Goal: Information Seeking & Learning: Check status

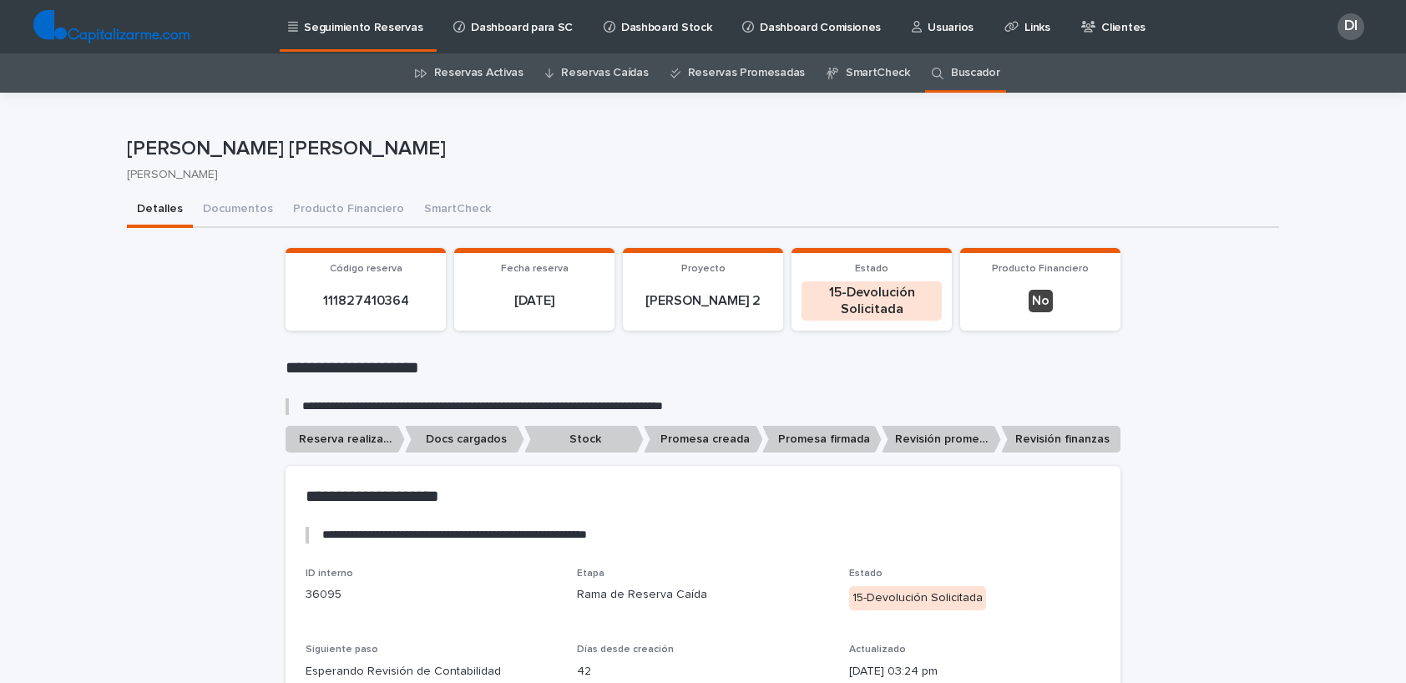
click at [954, 73] on link "Buscador" at bounding box center [975, 72] width 49 height 39
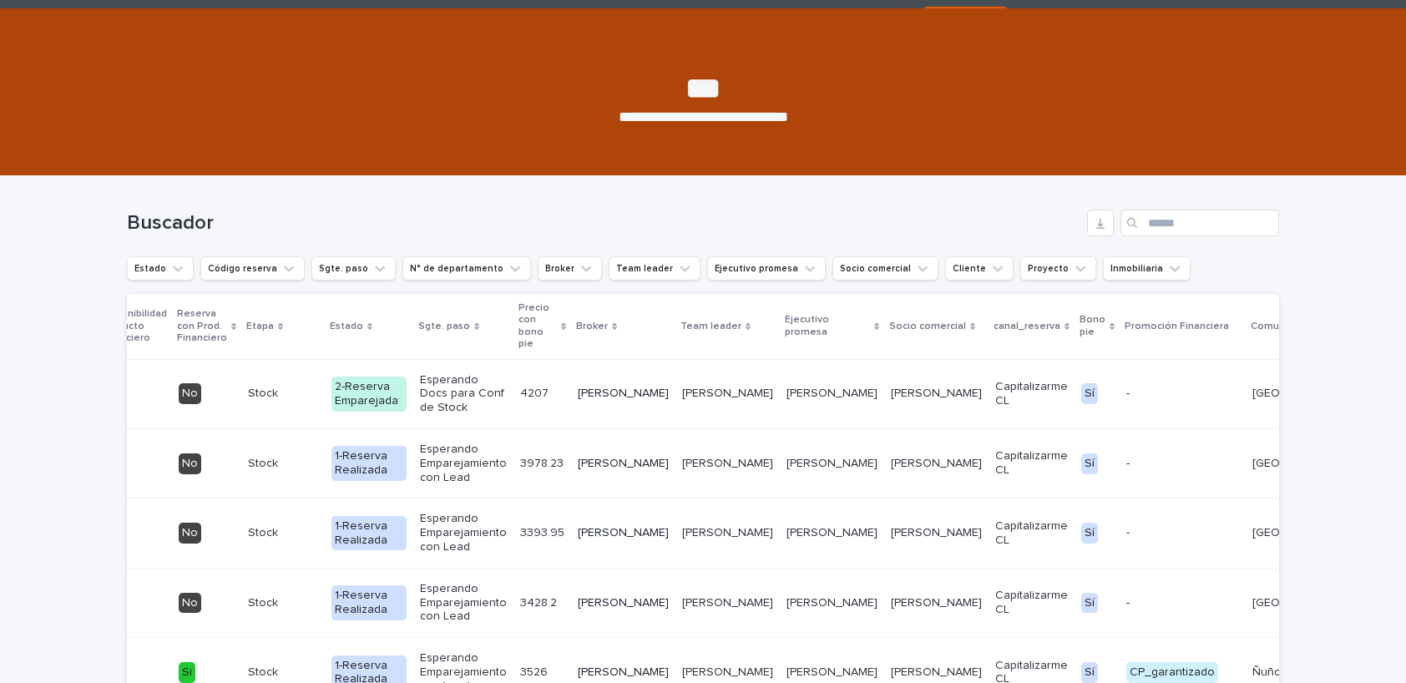
scroll to position [38, 0]
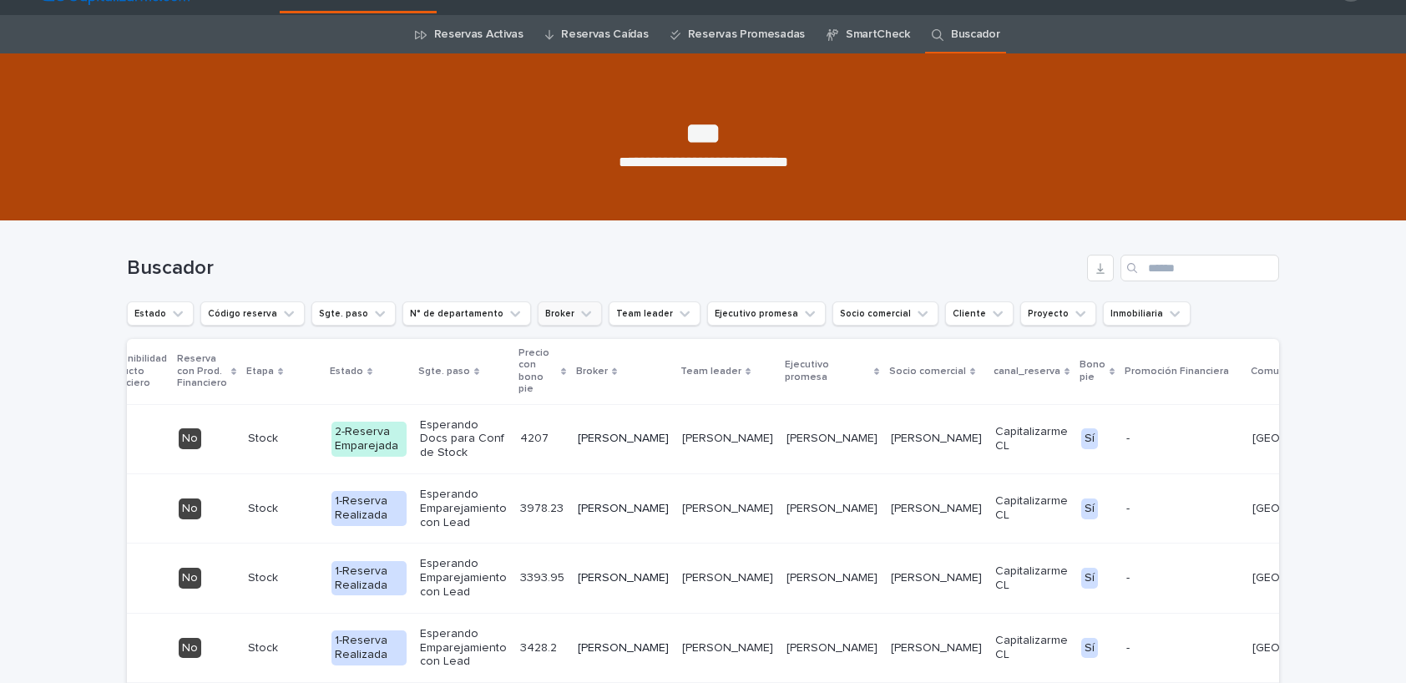
click at [547, 315] on button "Broker" at bounding box center [570, 313] width 64 height 24
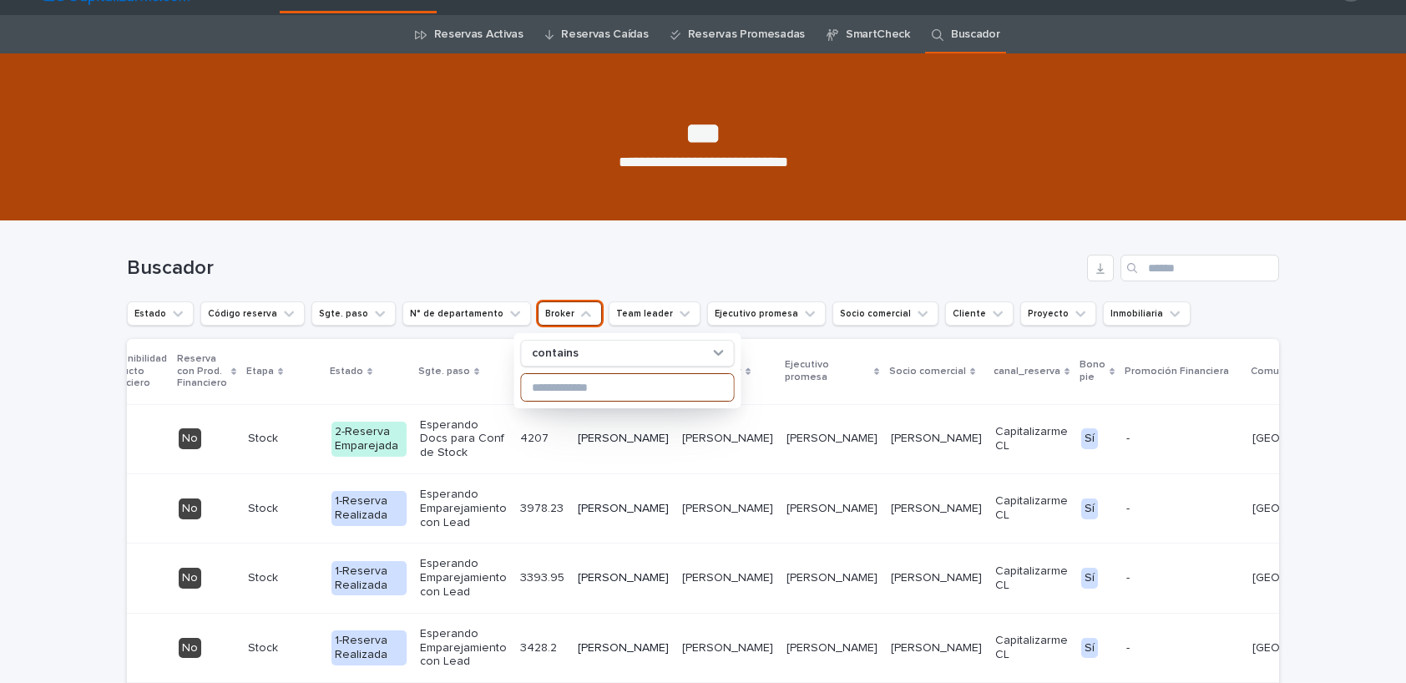
click at [591, 397] on input at bounding box center [628, 387] width 212 height 27
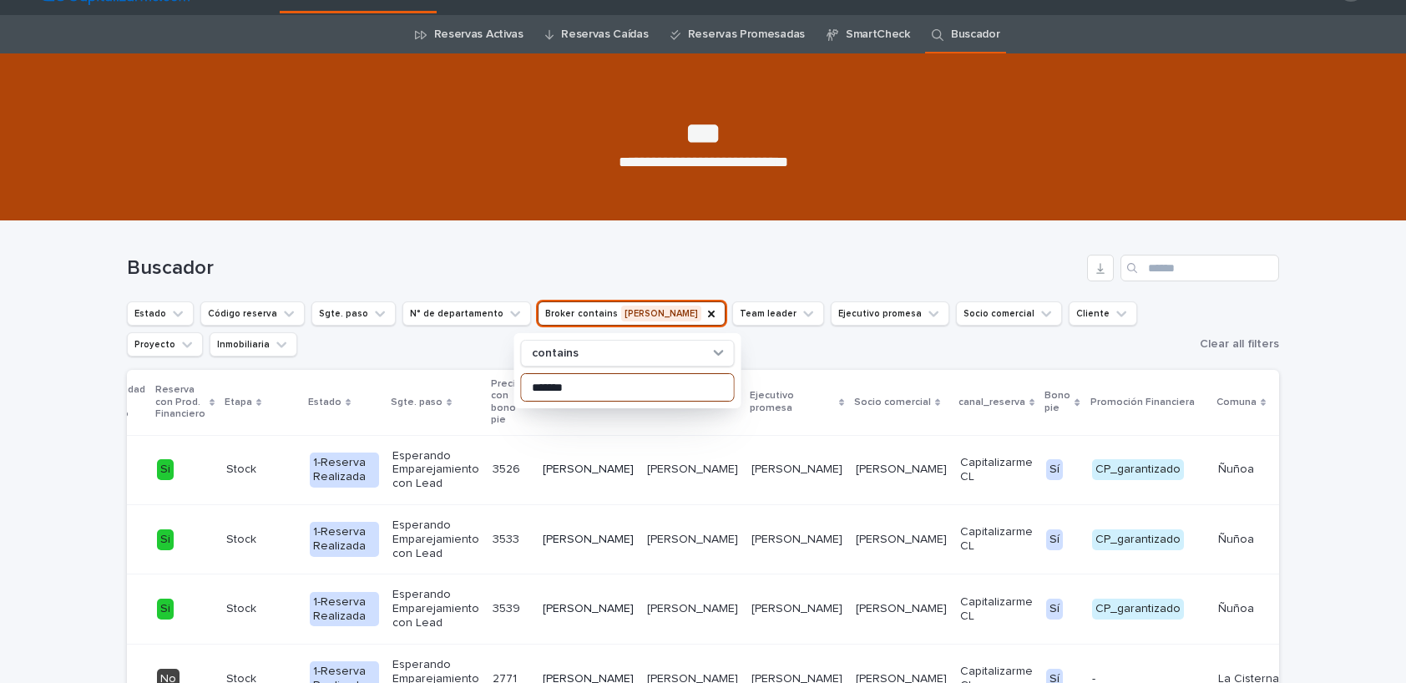
scroll to position [0, 835]
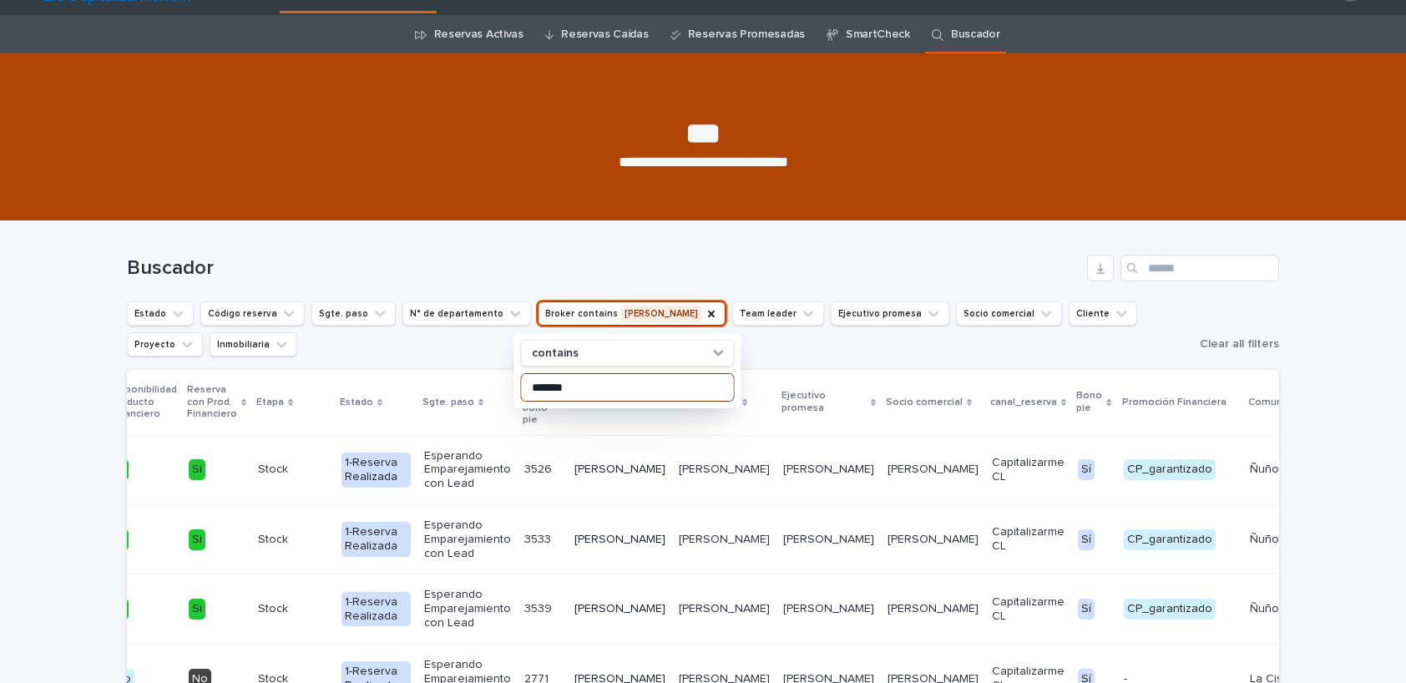
type input "*******"
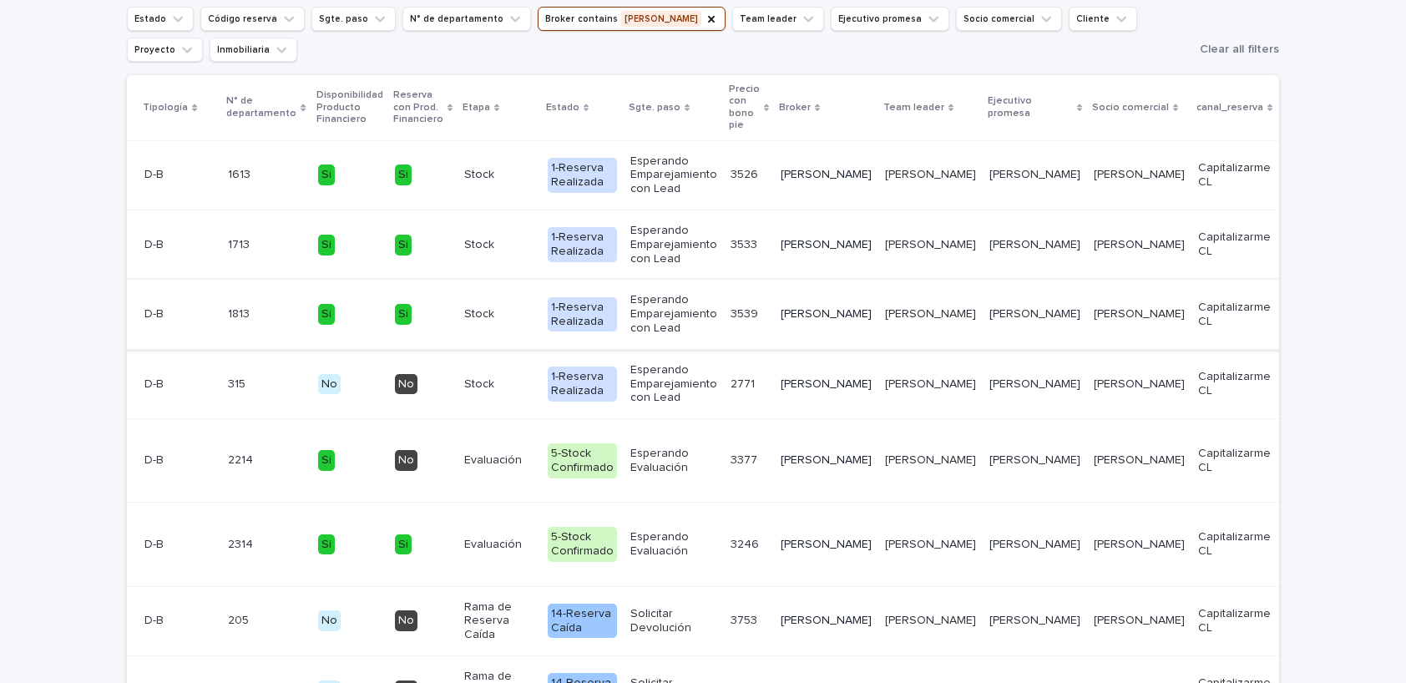
scroll to position [0, 0]
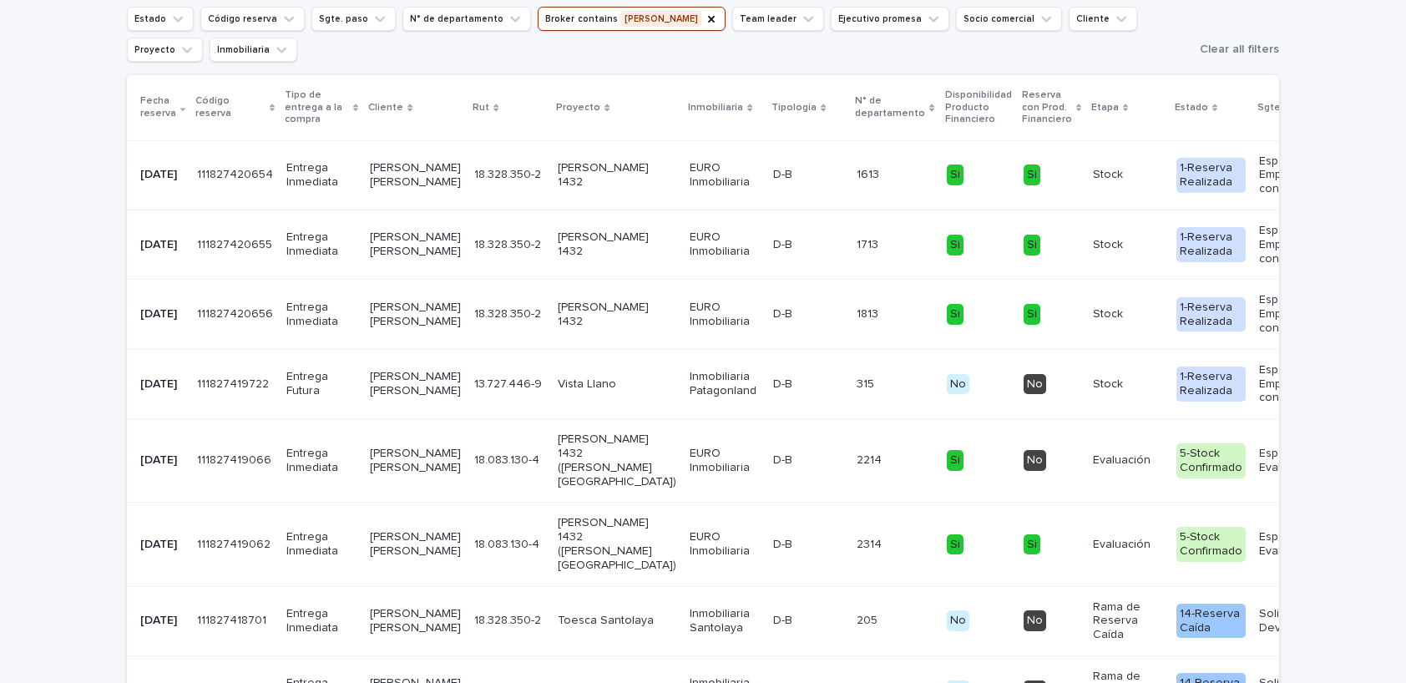
click at [483, 201] on td "18.328.350-2 18.328.350-2" at bounding box center [509, 174] width 83 height 69
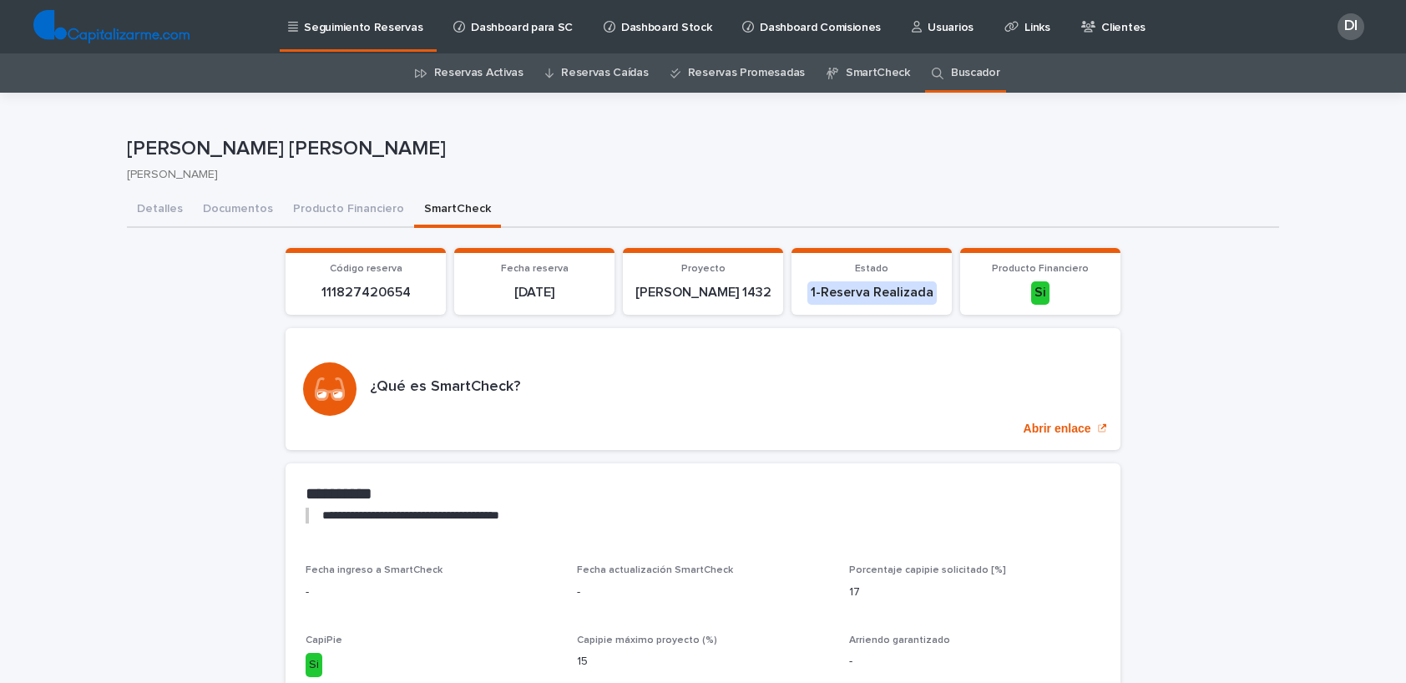
click at [468, 208] on button "SmartCheck" at bounding box center [457, 210] width 87 height 35
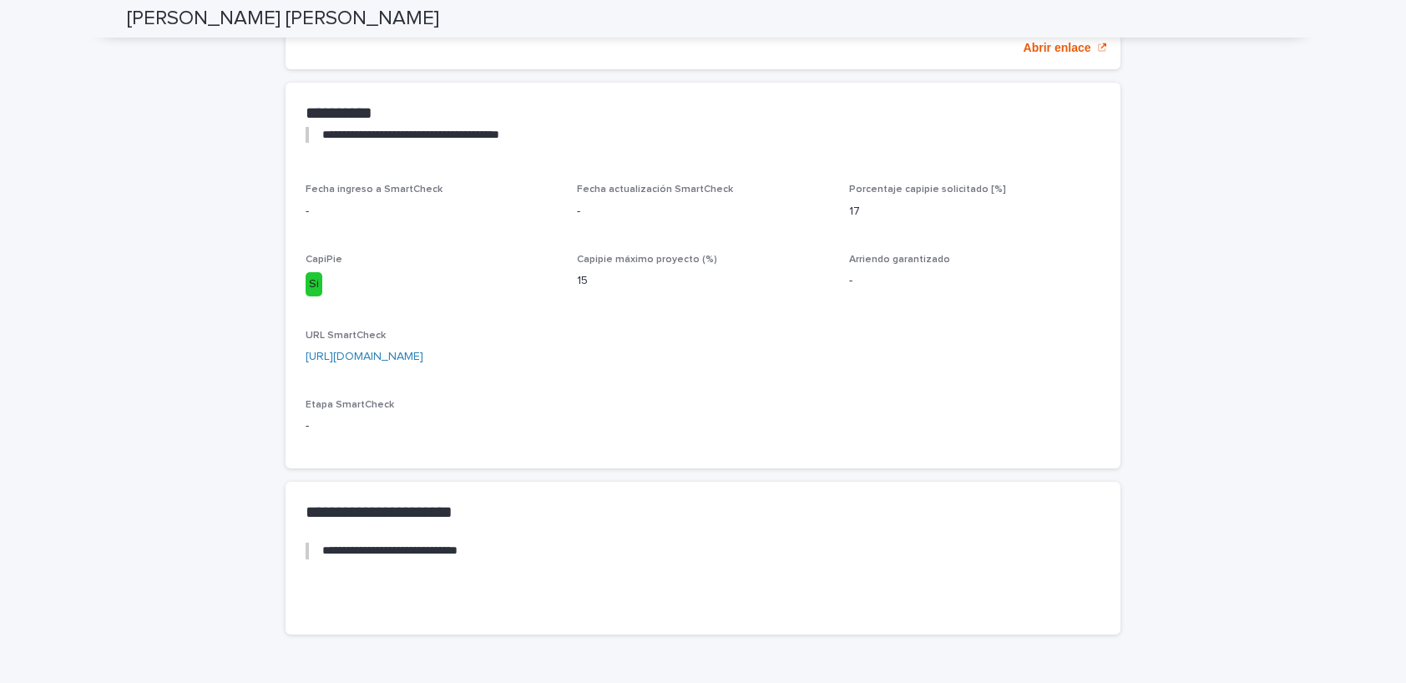
scroll to position [380, 0]
drag, startPoint x: 778, startPoint y: 366, endPoint x: 303, endPoint y: 372, distance: 475.1
click at [303, 372] on div "Fecha ingreso a SmartCheck - Fecha actualización SmartCheck - Porcentaje capipi…" at bounding box center [703, 327] width 835 height 285
copy link "[URL][DOMAIN_NAME]"
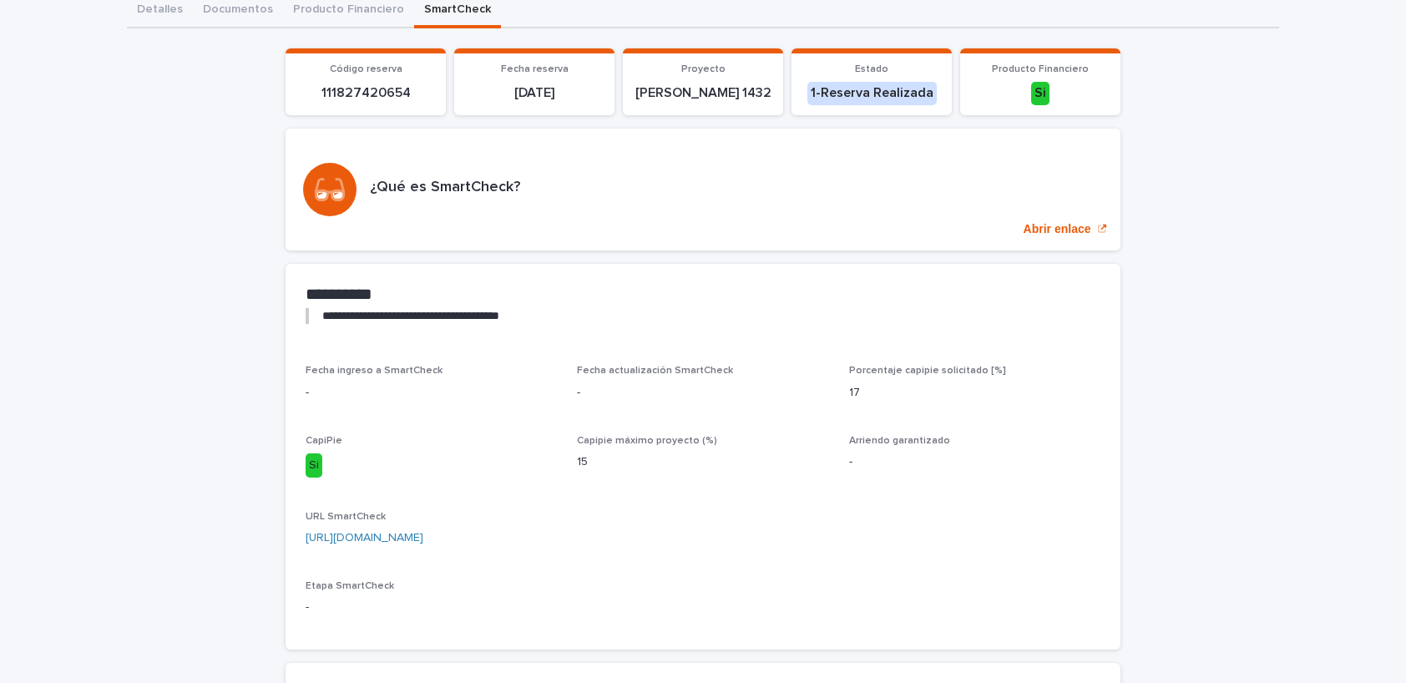
scroll to position [211, 0]
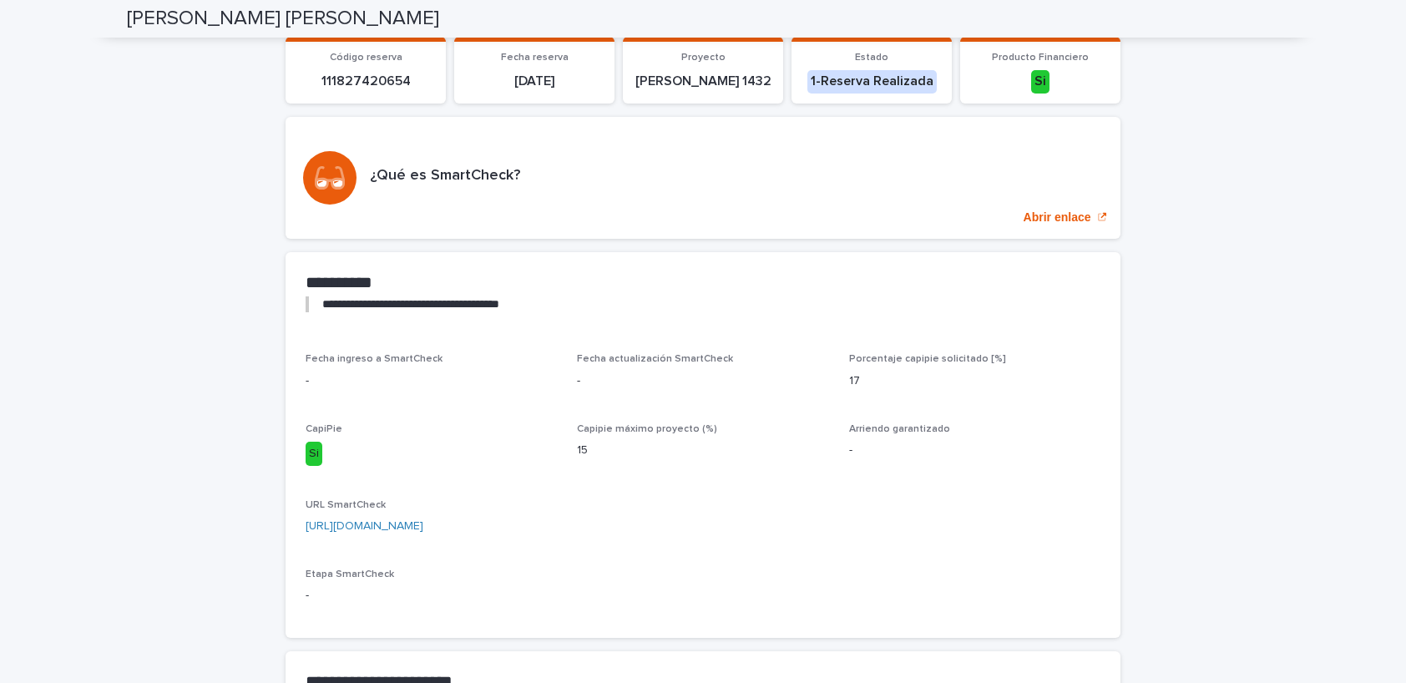
copy link "[URL][DOMAIN_NAME]"
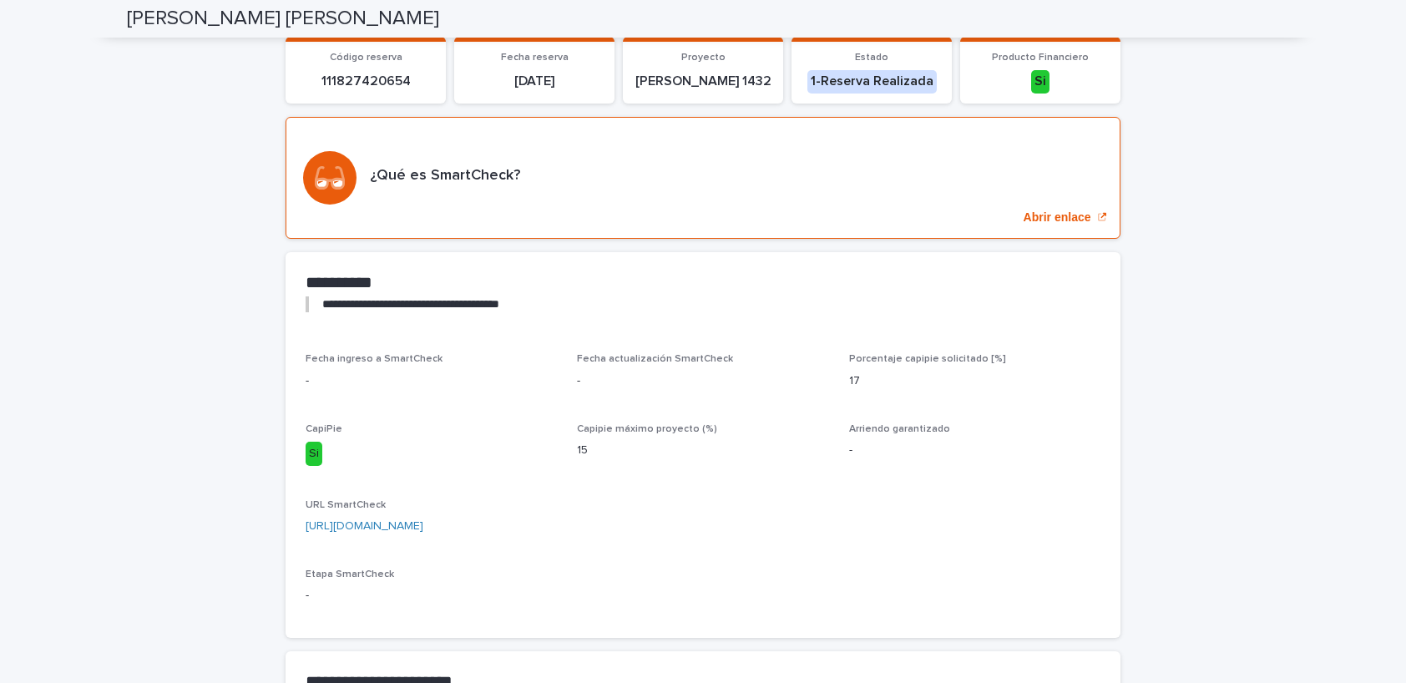
scroll to position [0, 0]
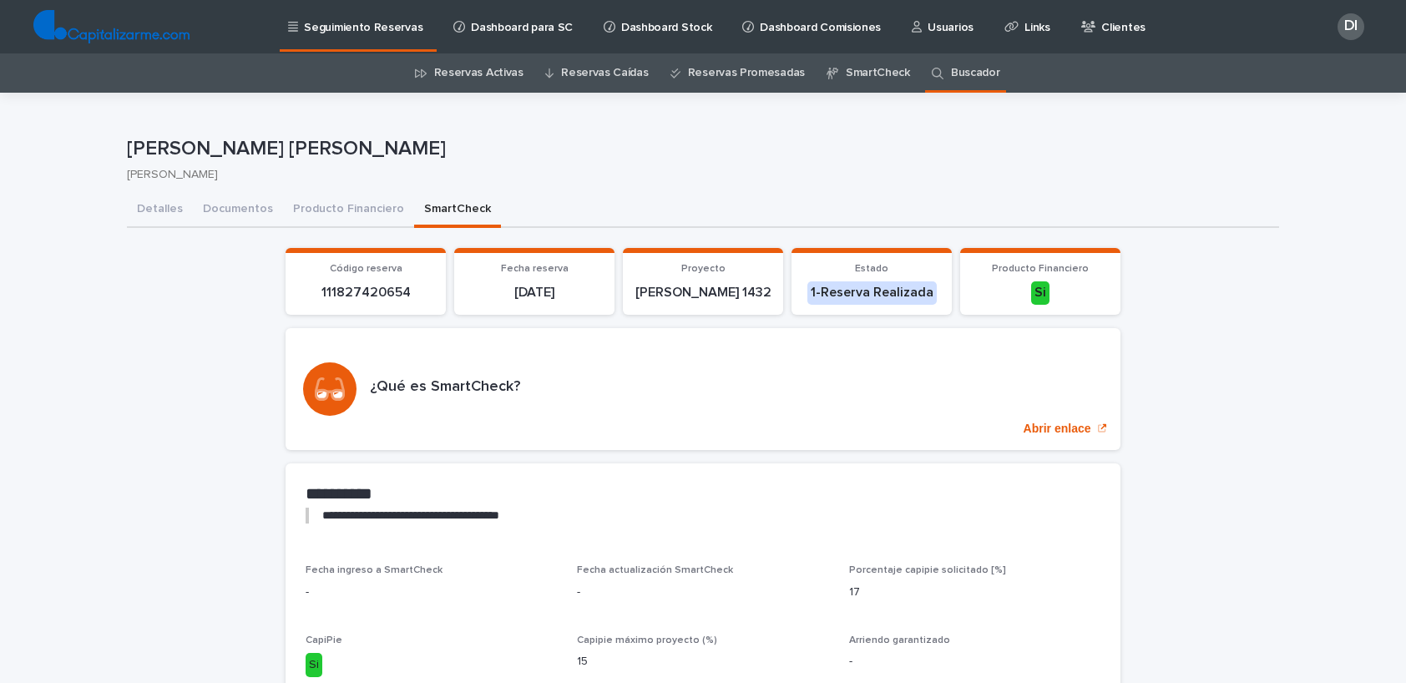
click at [483, 75] on link "Reservas Activas" at bounding box center [478, 72] width 89 height 39
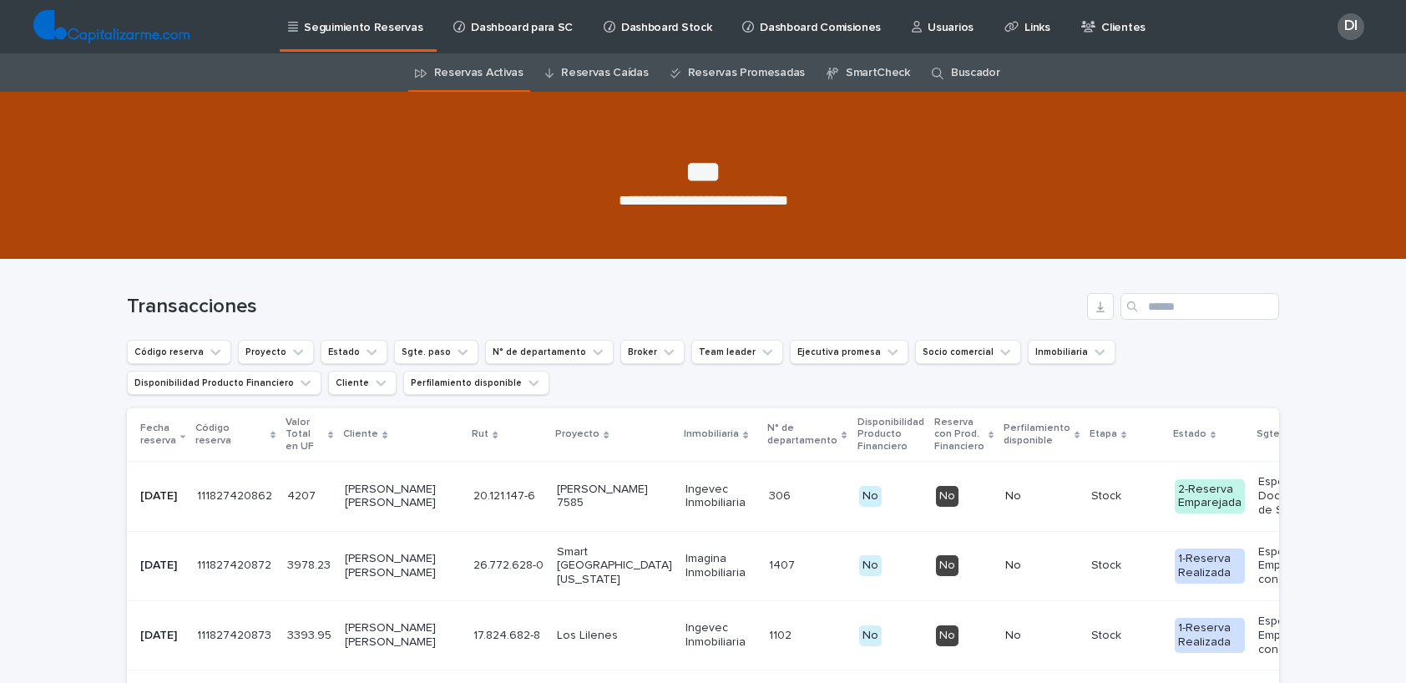
drag, startPoint x: 619, startPoint y: 357, endPoint x: 618, endPoint y: 372, distance: 15.1
click at [620, 357] on button "Broker" at bounding box center [652, 352] width 64 height 24
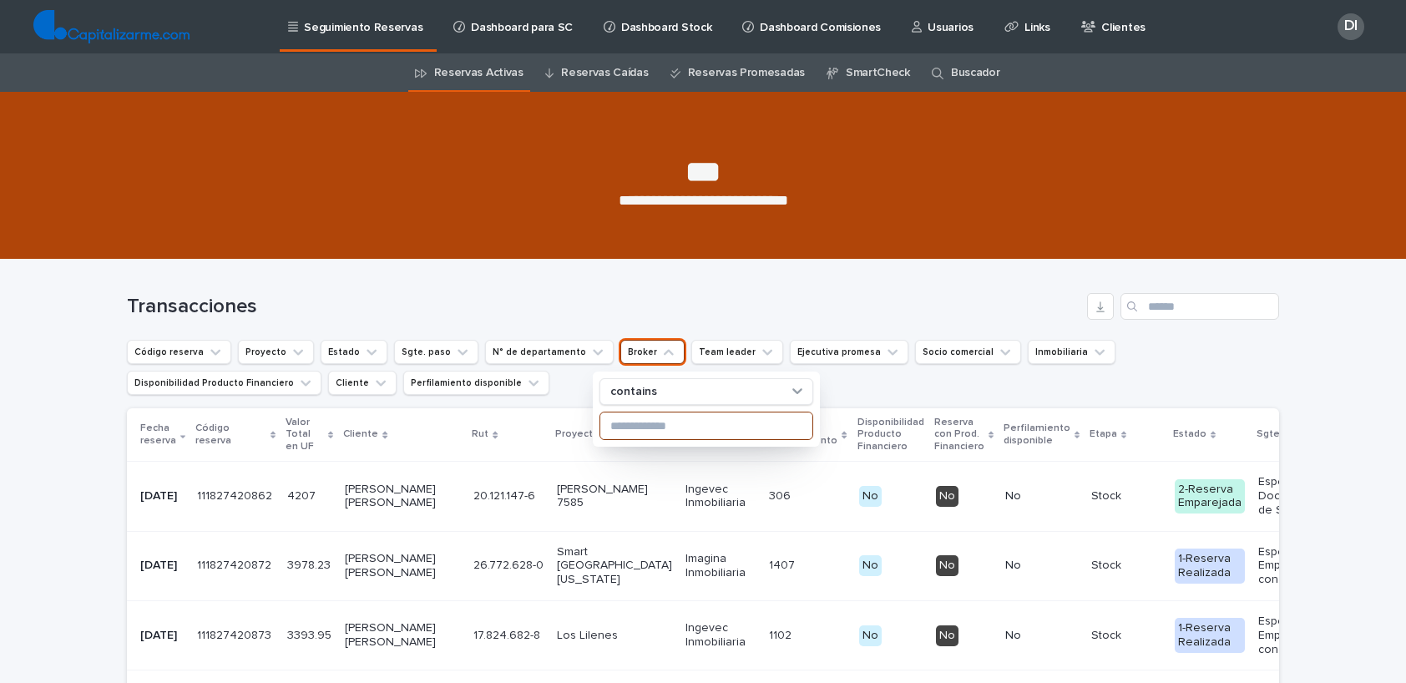
click at [625, 423] on input at bounding box center [706, 425] width 212 height 27
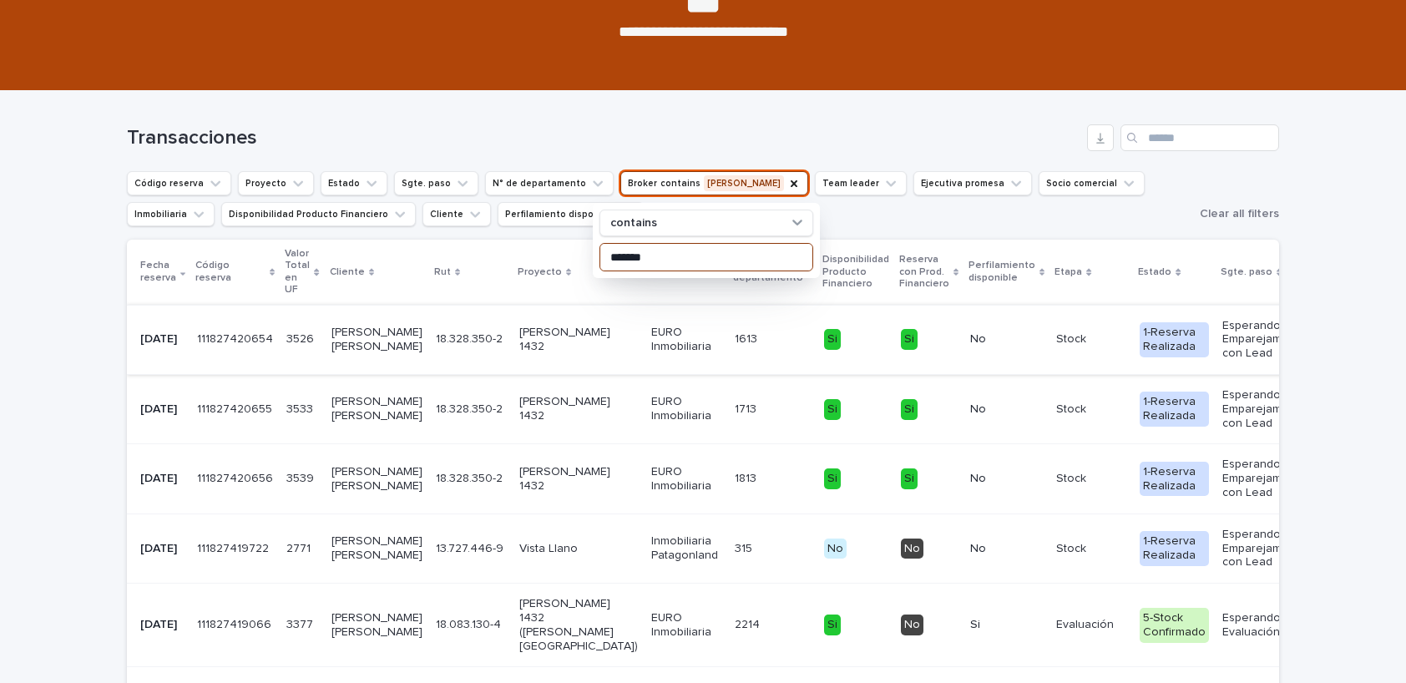
scroll to position [0, 1]
type input "*******"
click at [436, 347] on p "18.328.350-2" at bounding box center [471, 338] width 70 height 18
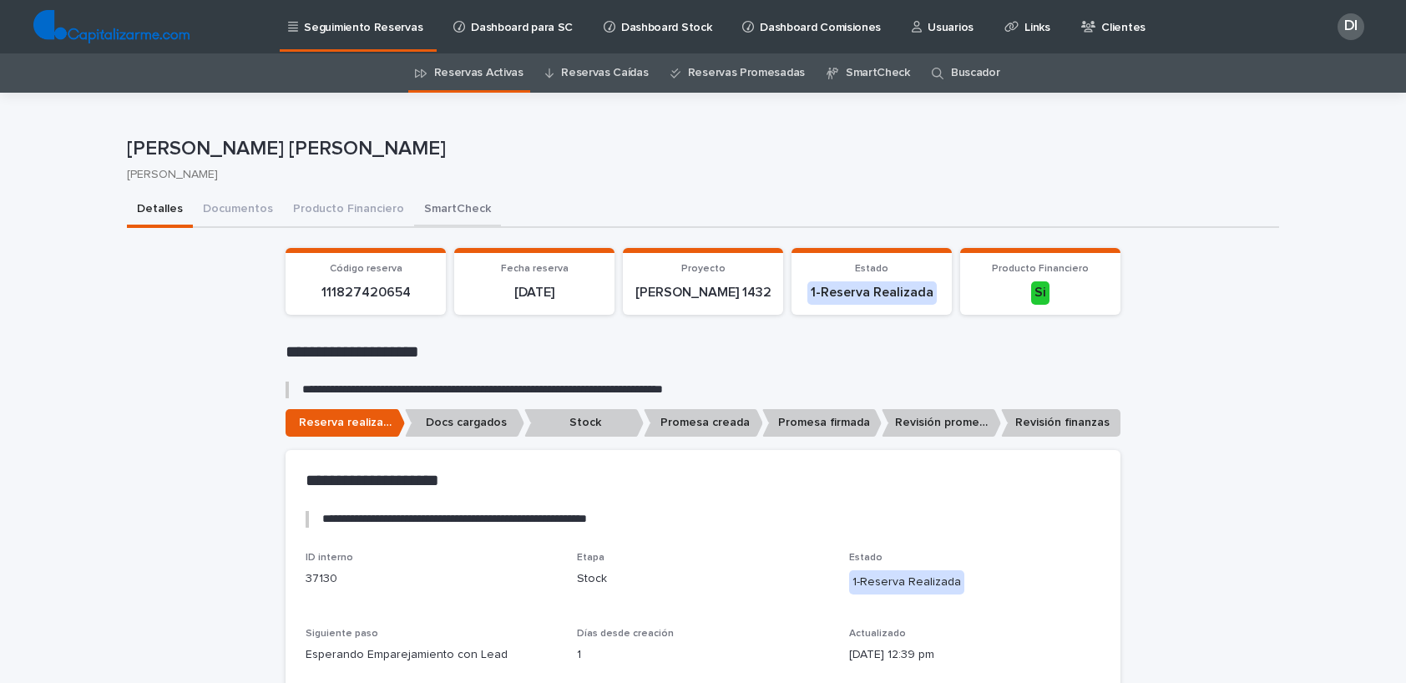
click at [448, 206] on button "SmartCheck" at bounding box center [457, 210] width 87 height 35
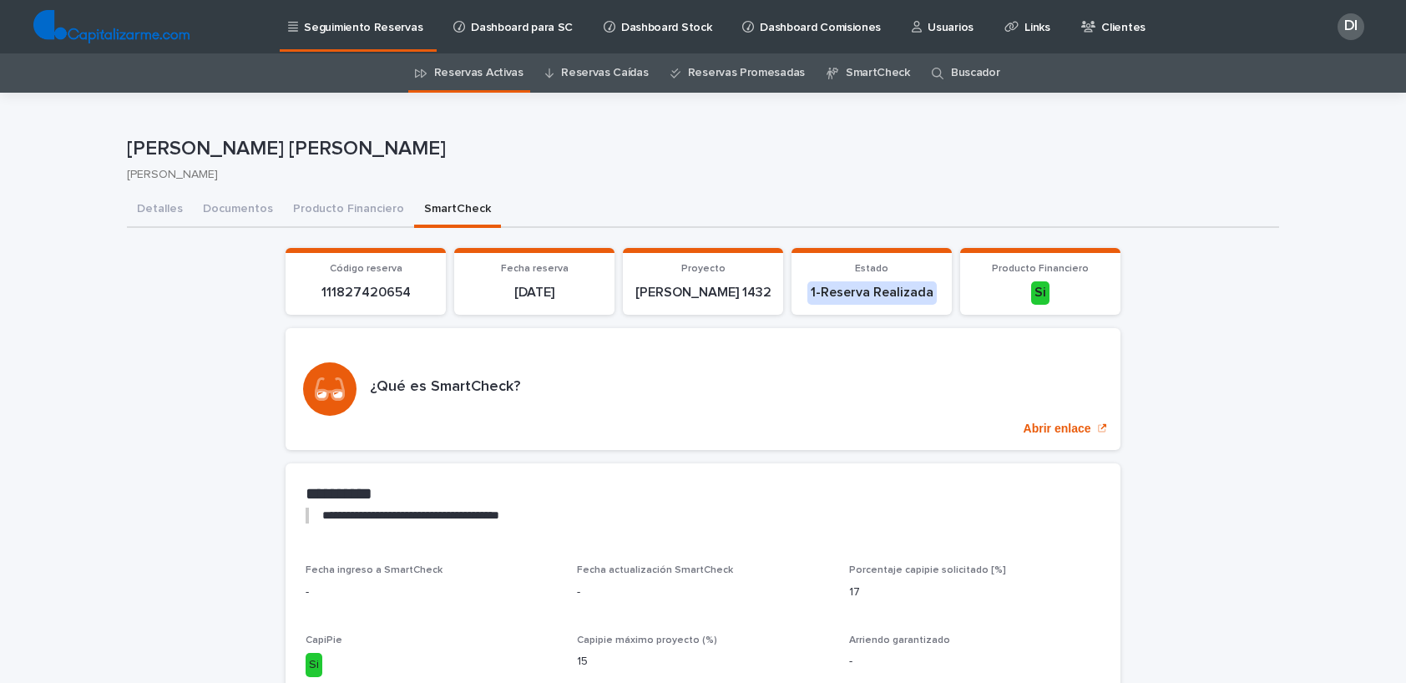
drag, startPoint x: 357, startPoint y: 148, endPoint x: 129, endPoint y: 147, distance: 227.1
click at [129, 147] on p "[PERSON_NAME] [PERSON_NAME]" at bounding box center [700, 149] width 1146 height 24
